Goal: Information Seeking & Learning: Learn about a topic

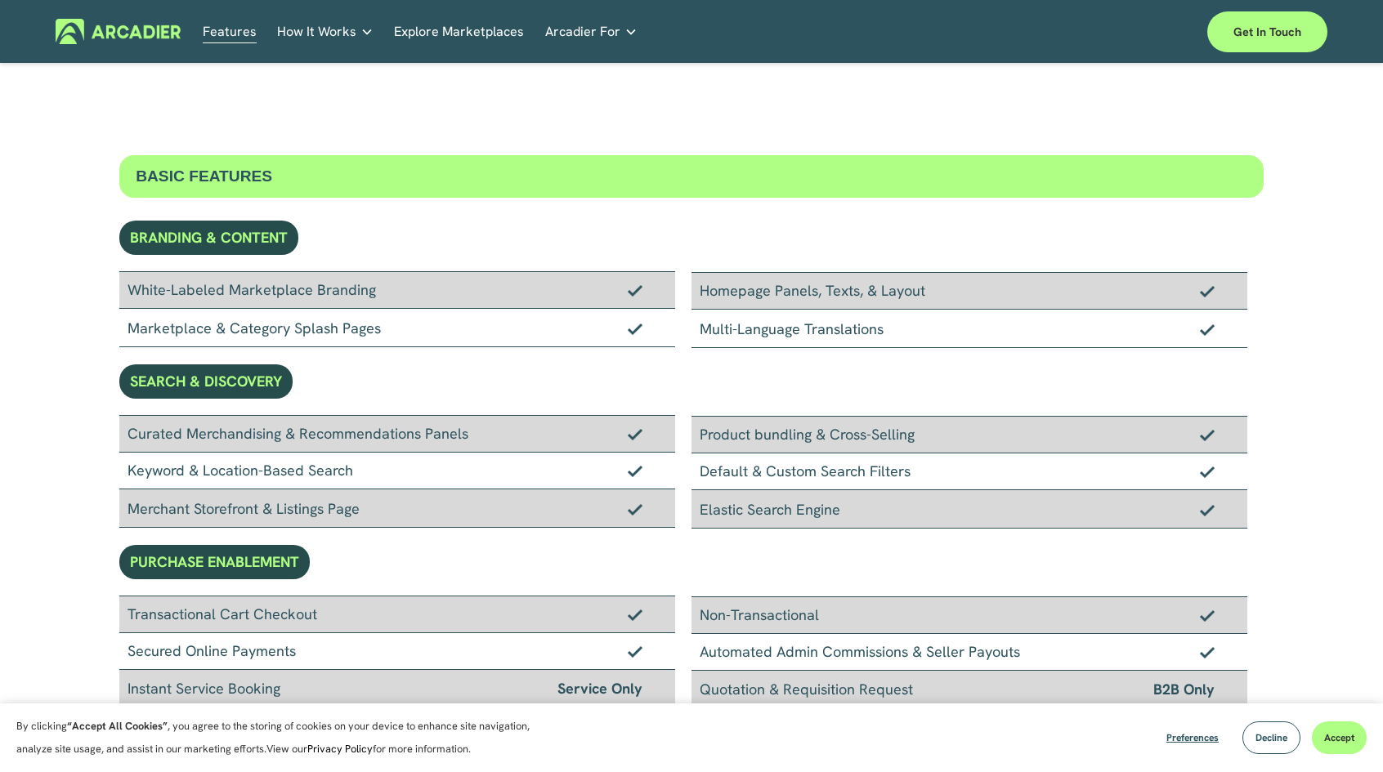
click at [0, 0] on link "Real Estate Whether you sell or rent out real estate, our marketplace tech seam…" at bounding box center [0, 0] width 0 height 0
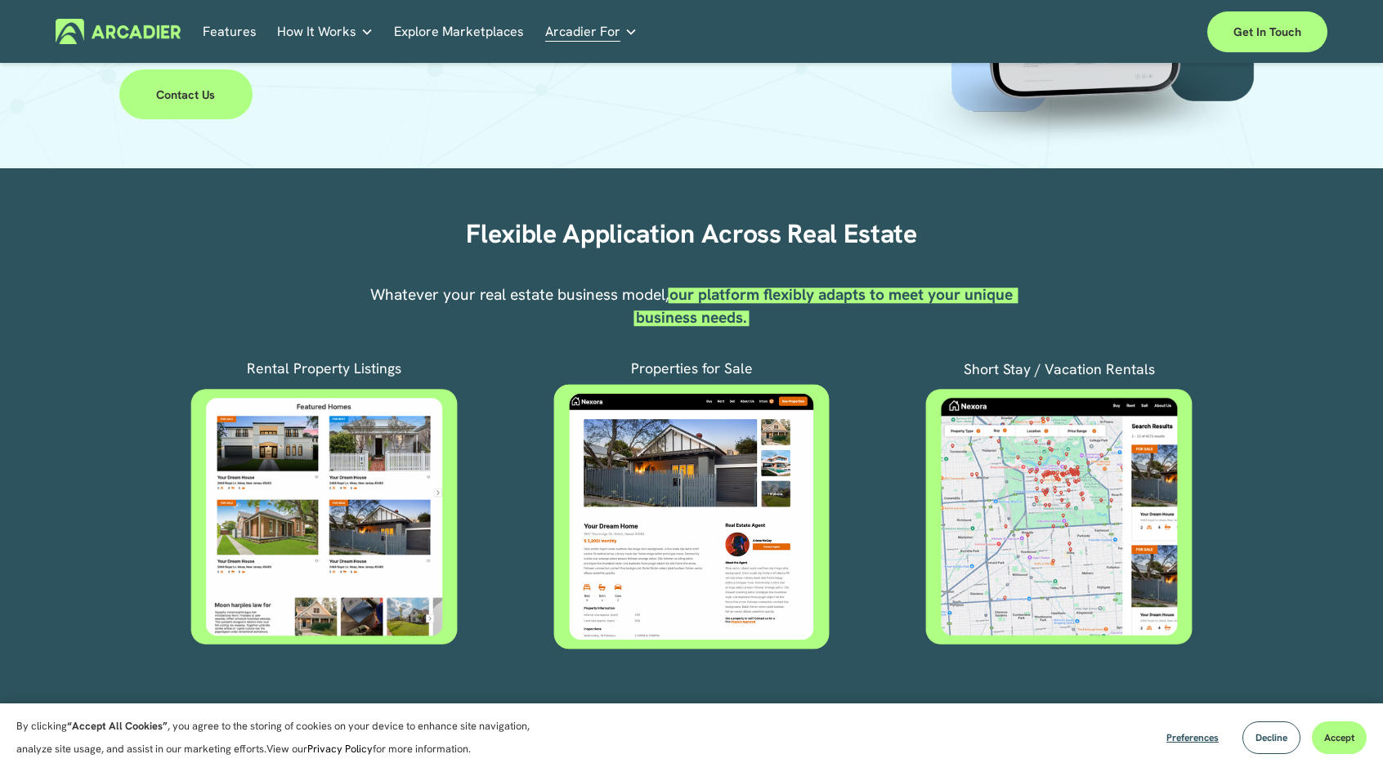
scroll to position [490, 0]
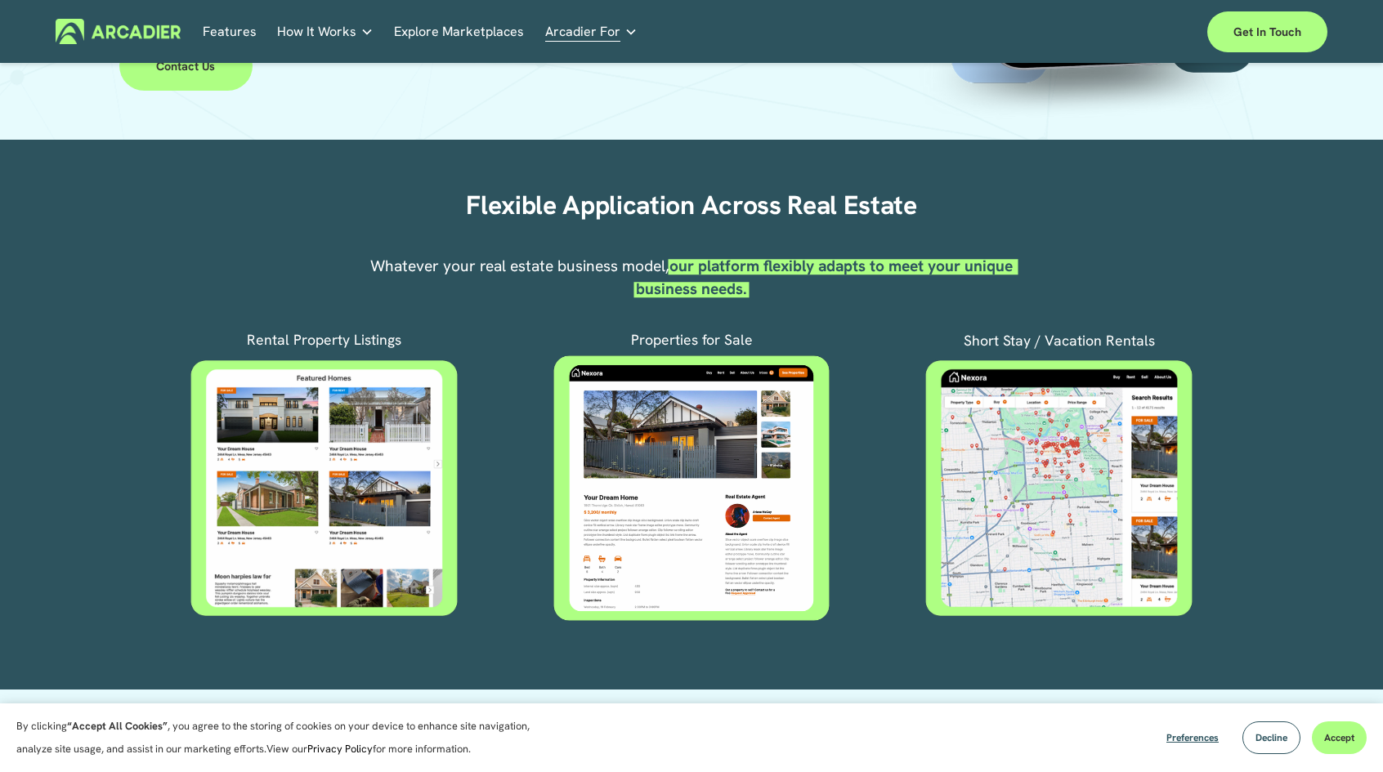
click at [351, 460] on div at bounding box center [323, 488] width 311 height 261
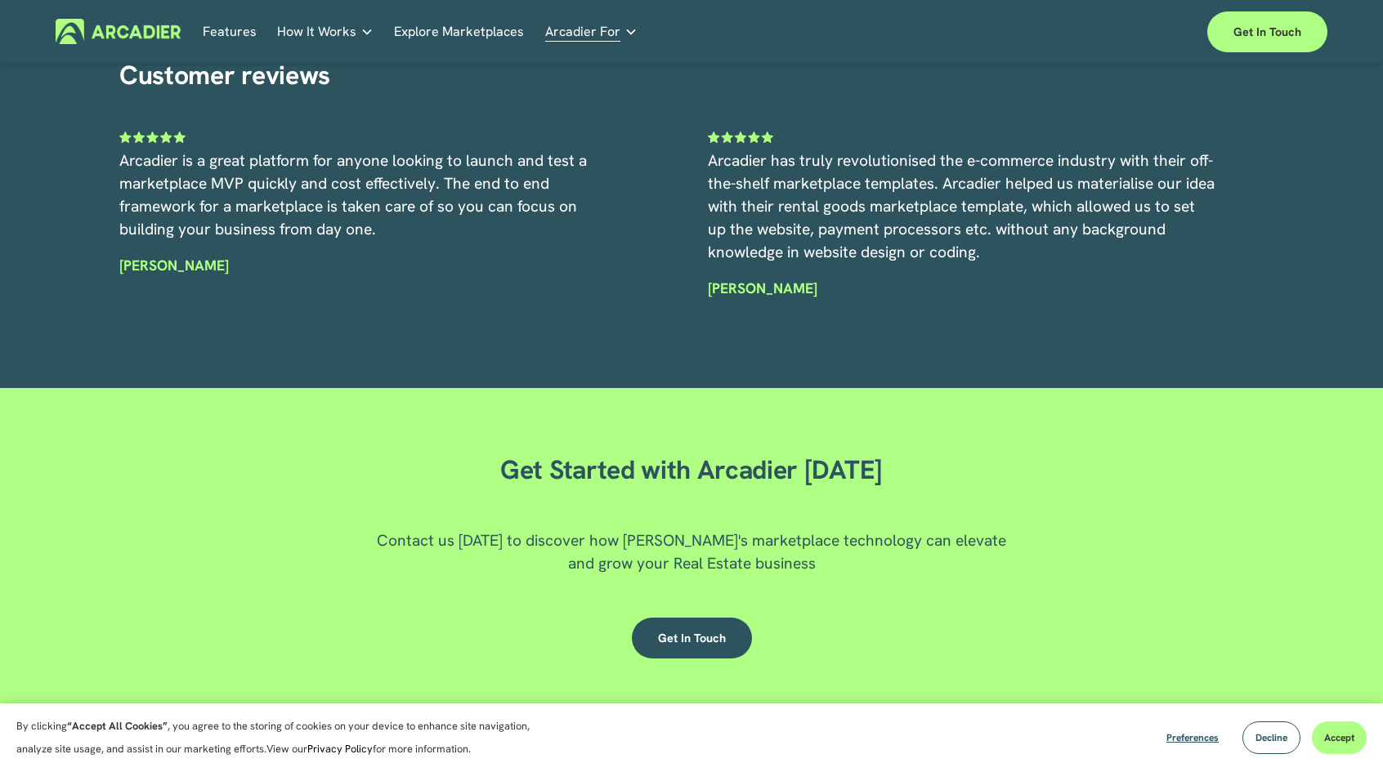
scroll to position [3344, 0]
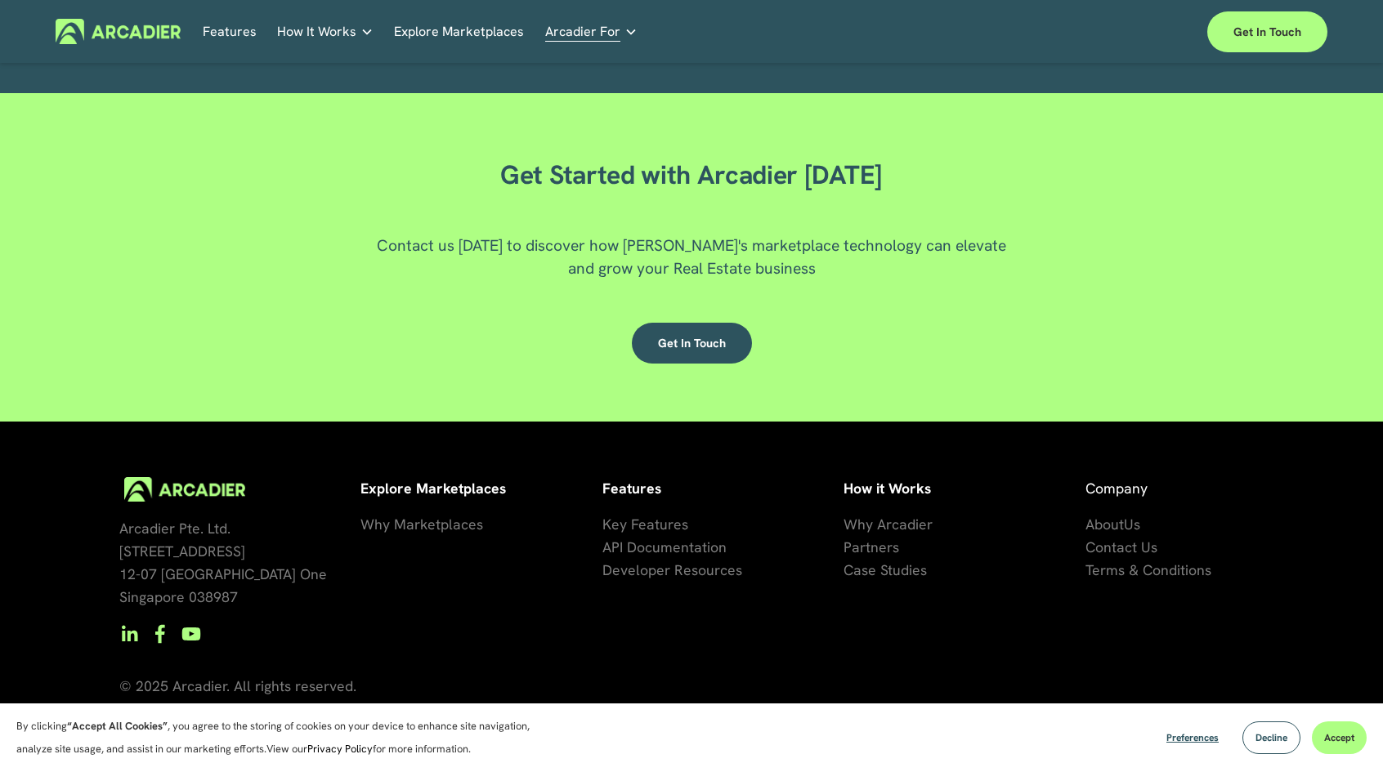
click at [892, 573] on span "se Studies" at bounding box center [893, 570] width 65 height 19
